Goal: Task Accomplishment & Management: Manage account settings

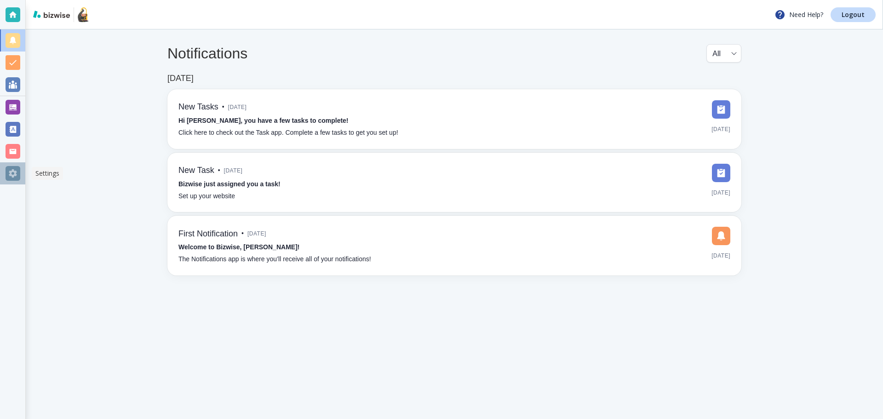
click at [8, 170] on div at bounding box center [13, 173] width 15 height 15
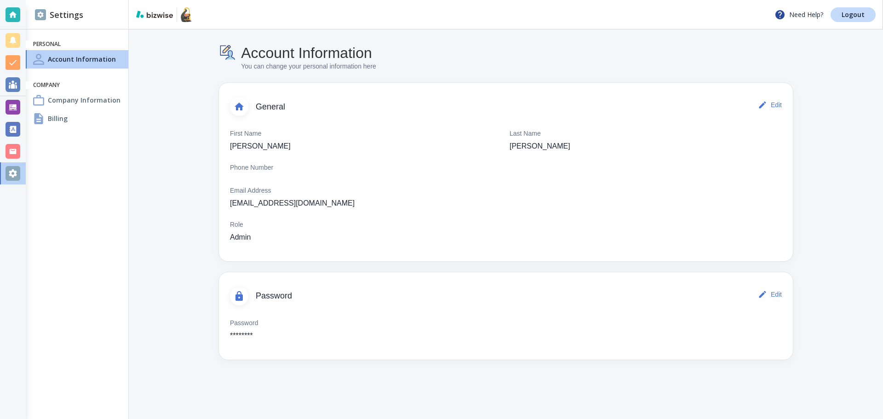
click at [52, 114] on h4 "Billing" at bounding box center [58, 119] width 20 height 10
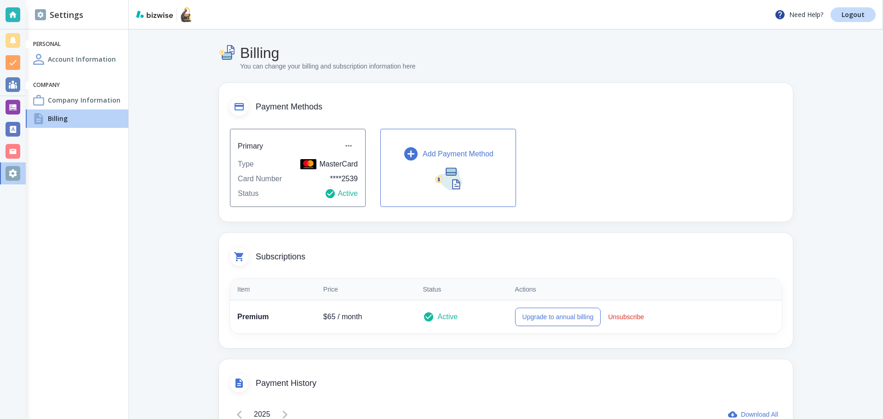
click at [391, 150] on button "Add Payment Method" at bounding box center [448, 168] width 136 height 78
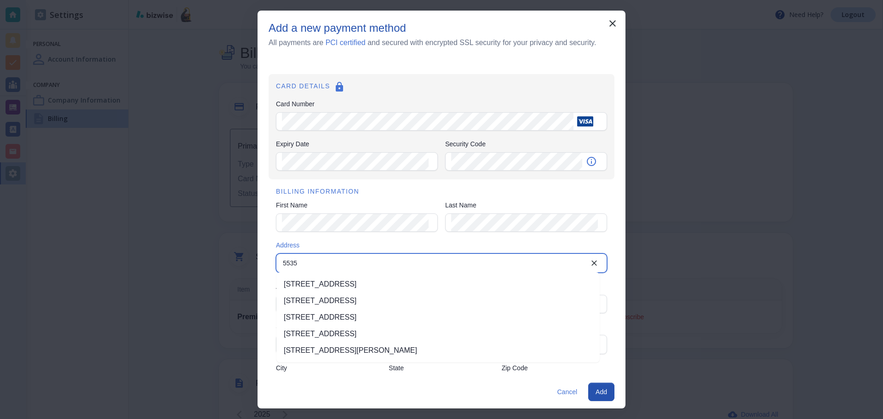
type input "[STREET_ADDRESS][GEOGRAPHIC_DATA]"
type input "[US_STATE][GEOGRAPHIC_DATA]"
type input "VA"
type input "23462"
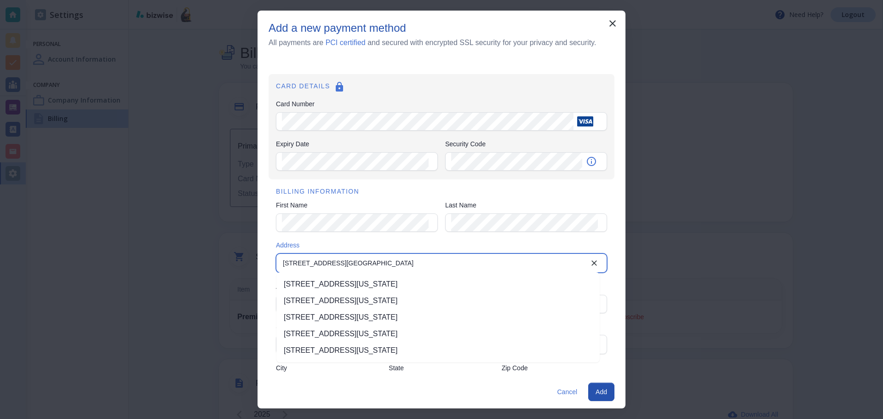
click at [326, 288] on li "[STREET_ADDRESS][US_STATE]" at bounding box center [437, 284] width 323 height 17
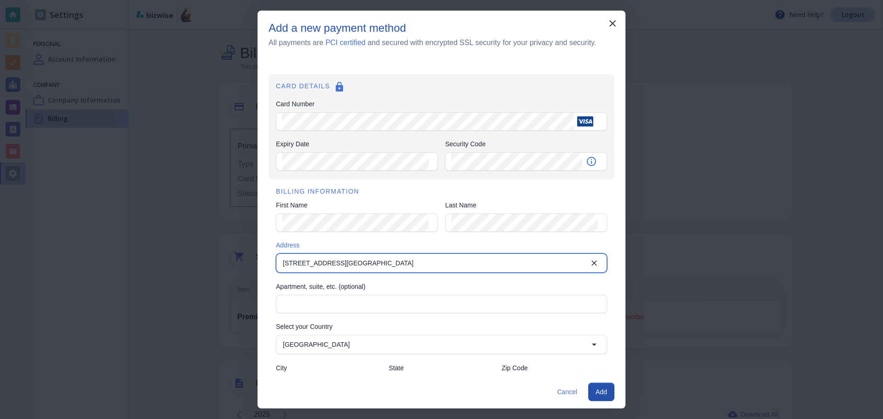
type input "[STREET_ADDRESS]"
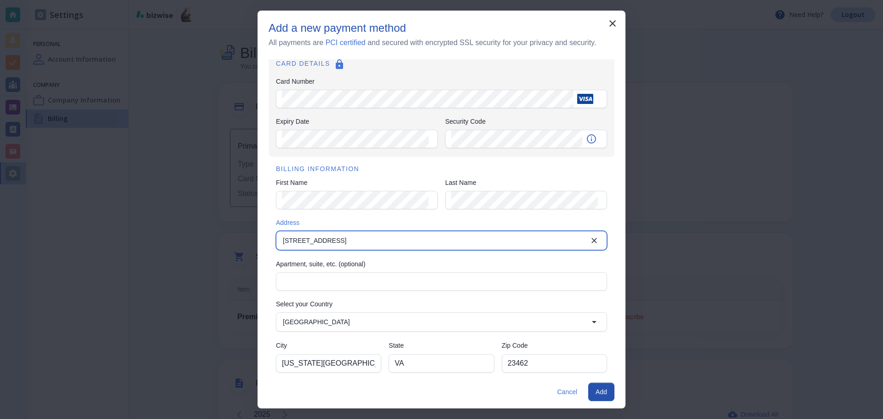
scroll to position [31, 0]
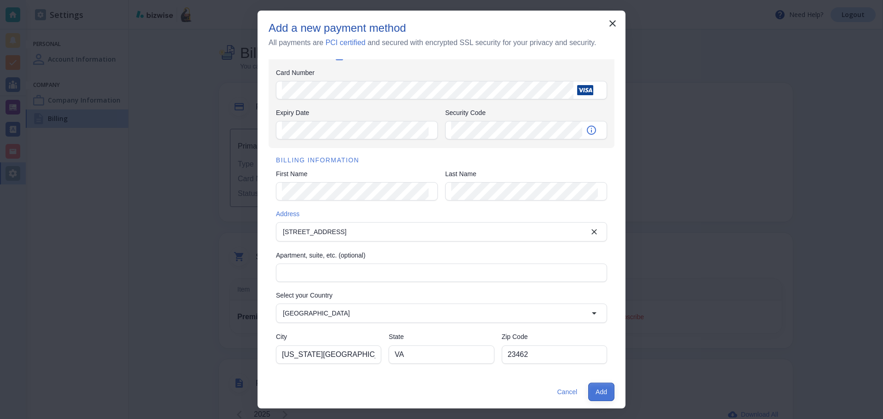
click at [606, 392] on button "Add" at bounding box center [601, 391] width 26 height 18
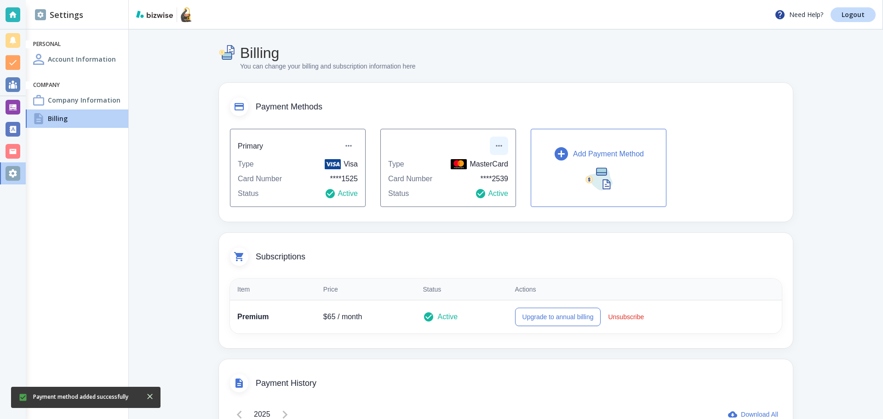
click at [496, 147] on icon "button" at bounding box center [498, 145] width 9 height 9
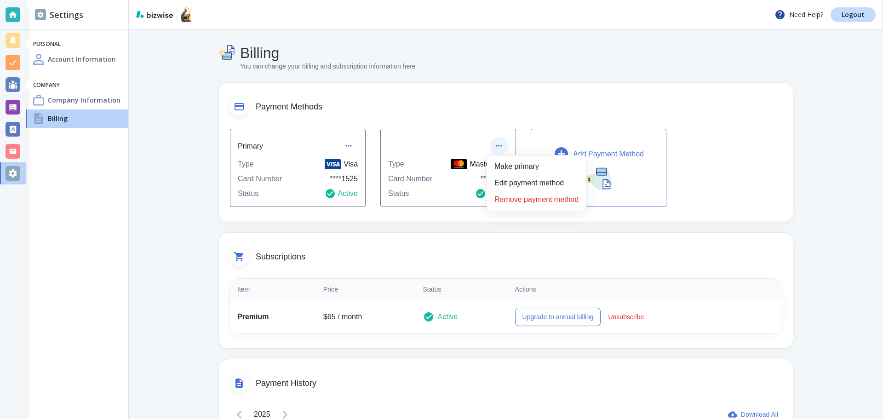
click at [529, 198] on li "Remove payment method" at bounding box center [536, 199] width 91 height 15
